Goal: Find specific page/section: Find specific page/section

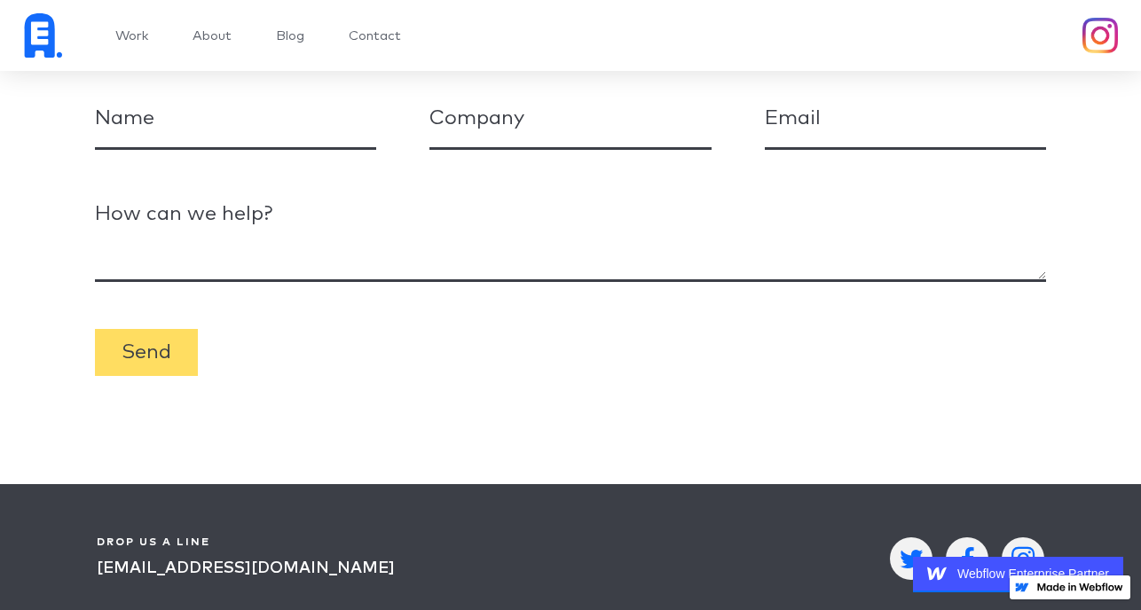
scroll to position [6933, 0]
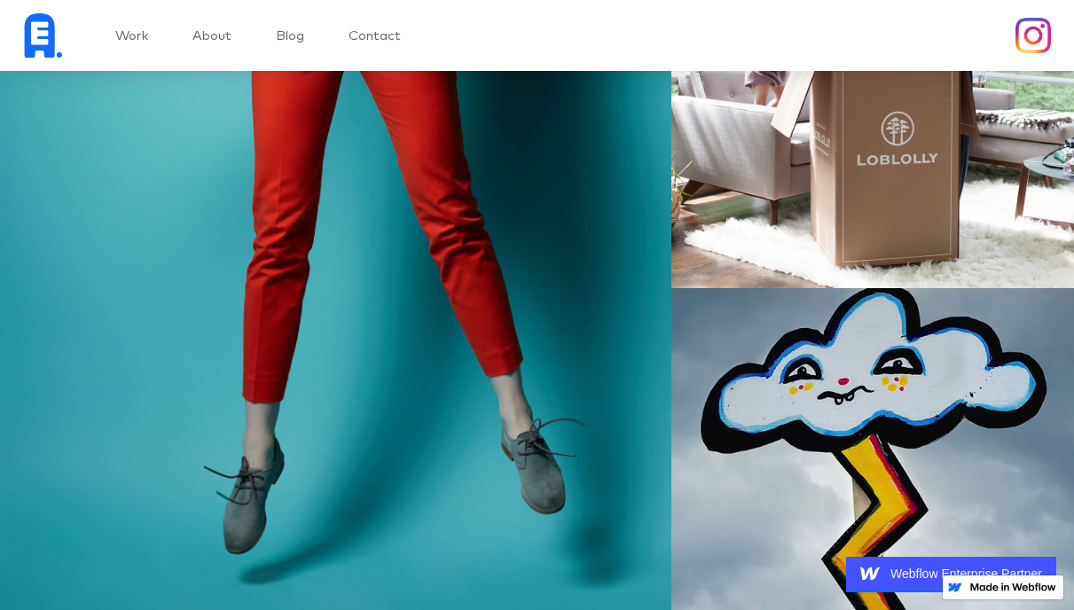
scroll to position [5189, 0]
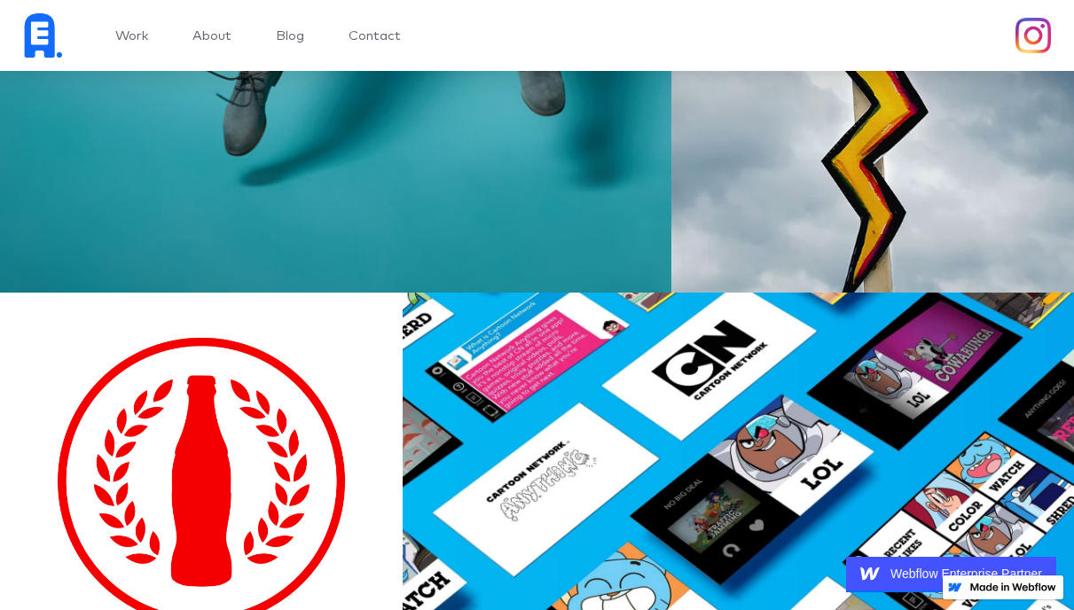
click at [226, 39] on link "About" at bounding box center [212, 35] width 39 height 13
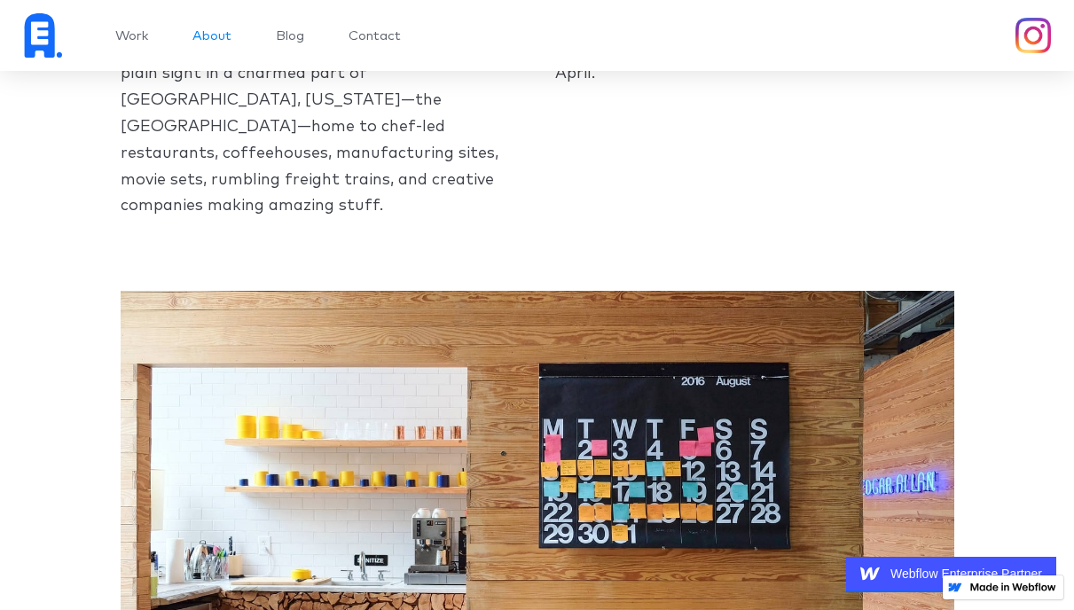
scroll to position [4114, 0]
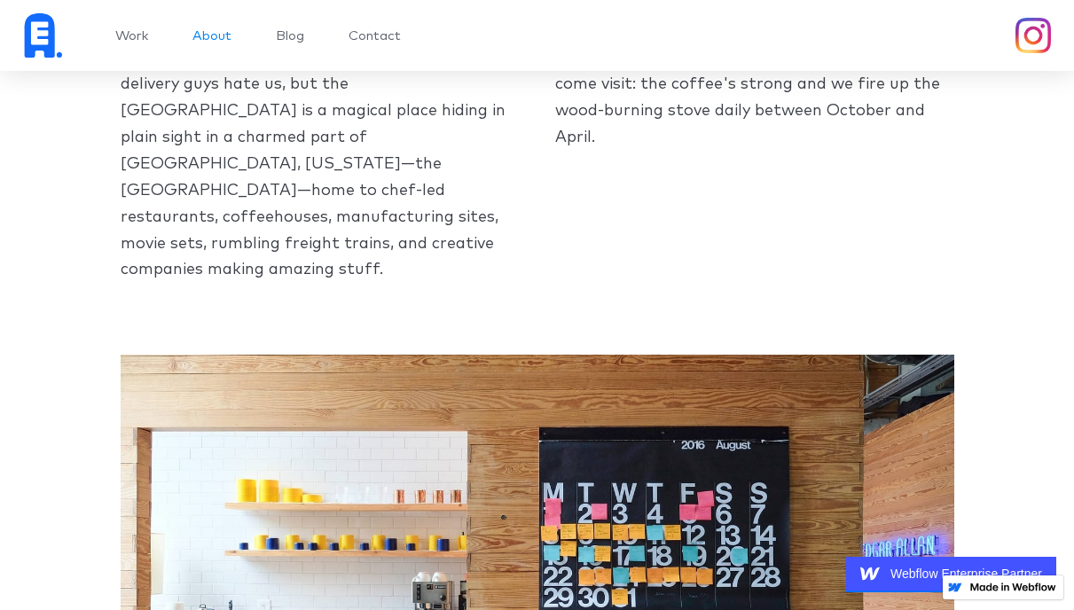
click at [389, 33] on link "Contact" at bounding box center [375, 35] width 52 height 13
